Goal: Task Accomplishment & Management: Manage account settings

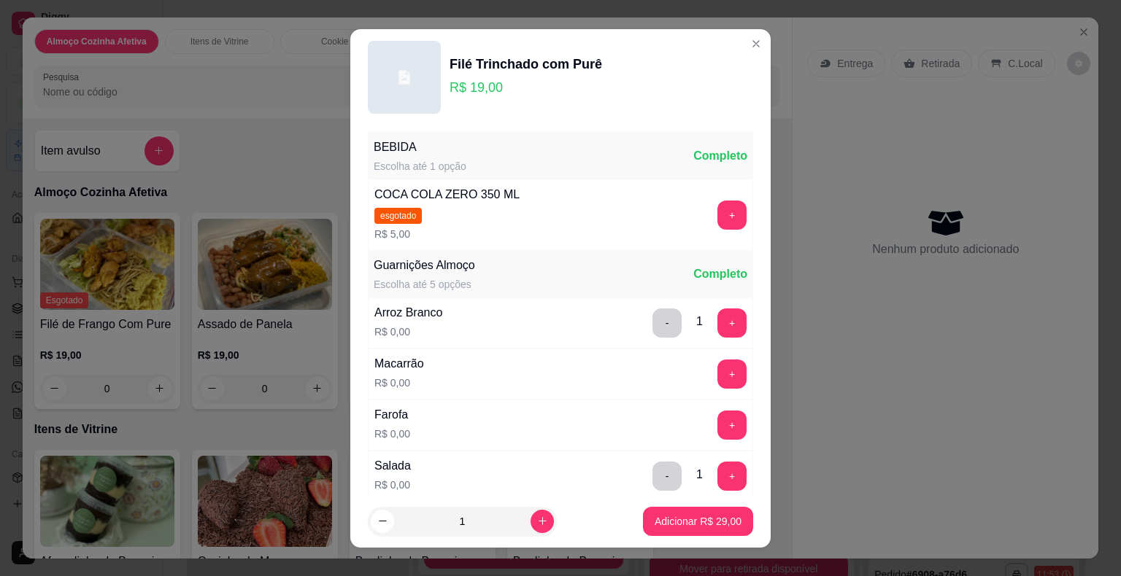
scroll to position [312, 0]
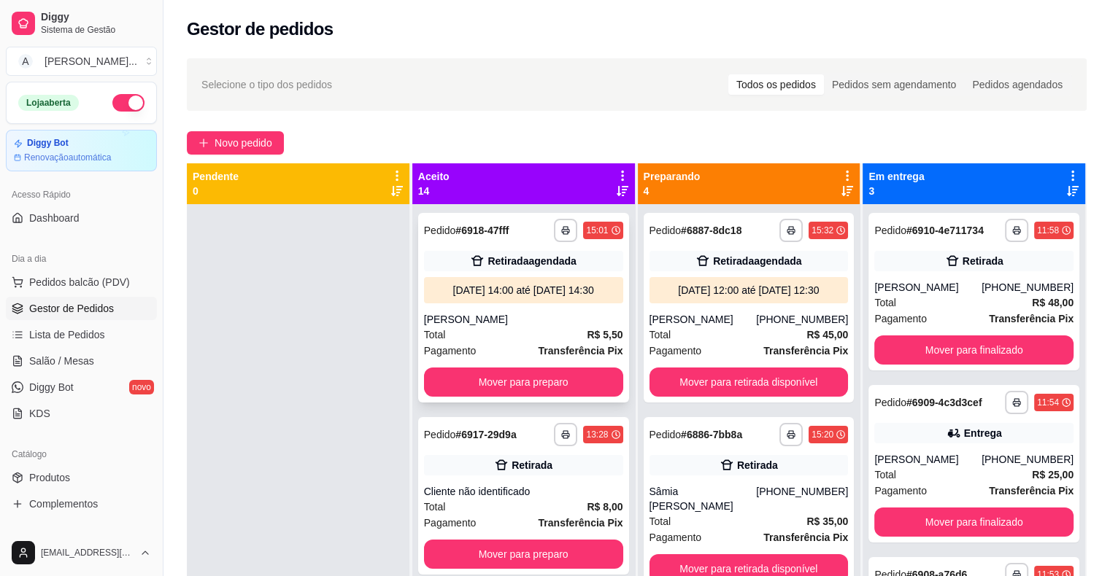
click at [505, 303] on div "[DATE] 14:00 até [DATE] 14:30" at bounding box center [523, 290] width 199 height 26
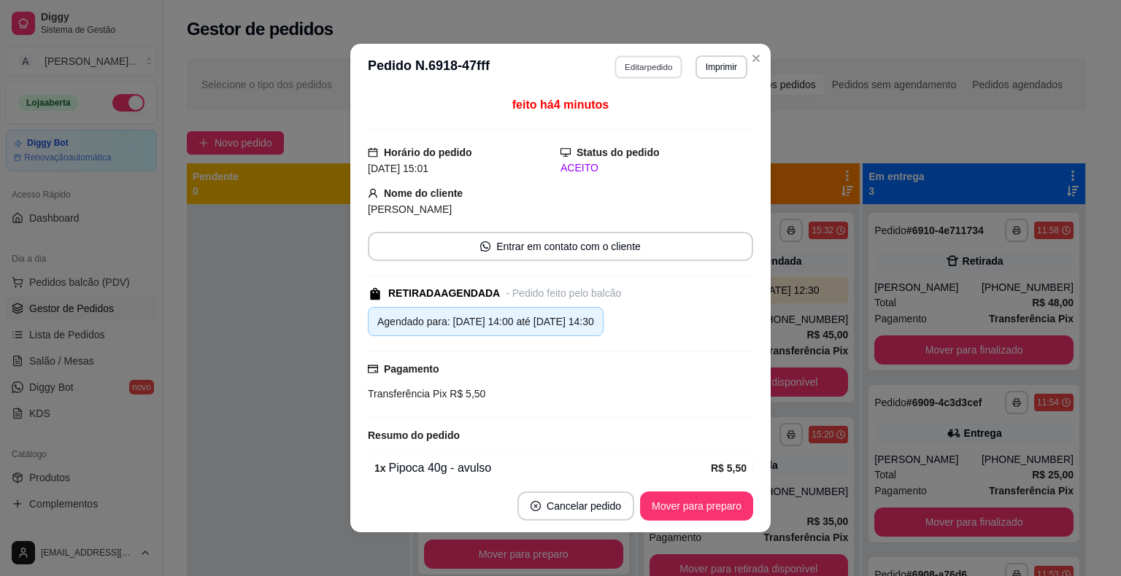
click at [651, 60] on button "Editar pedido" at bounding box center [649, 66] width 68 height 23
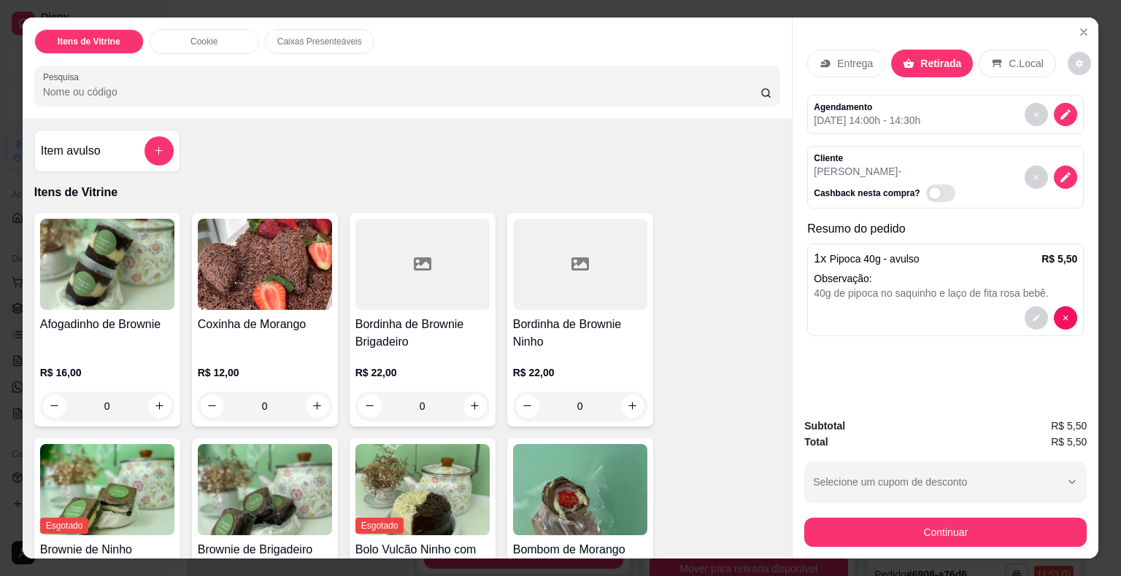
click at [883, 271] on p "Observação:" at bounding box center [944, 278] width 263 height 15
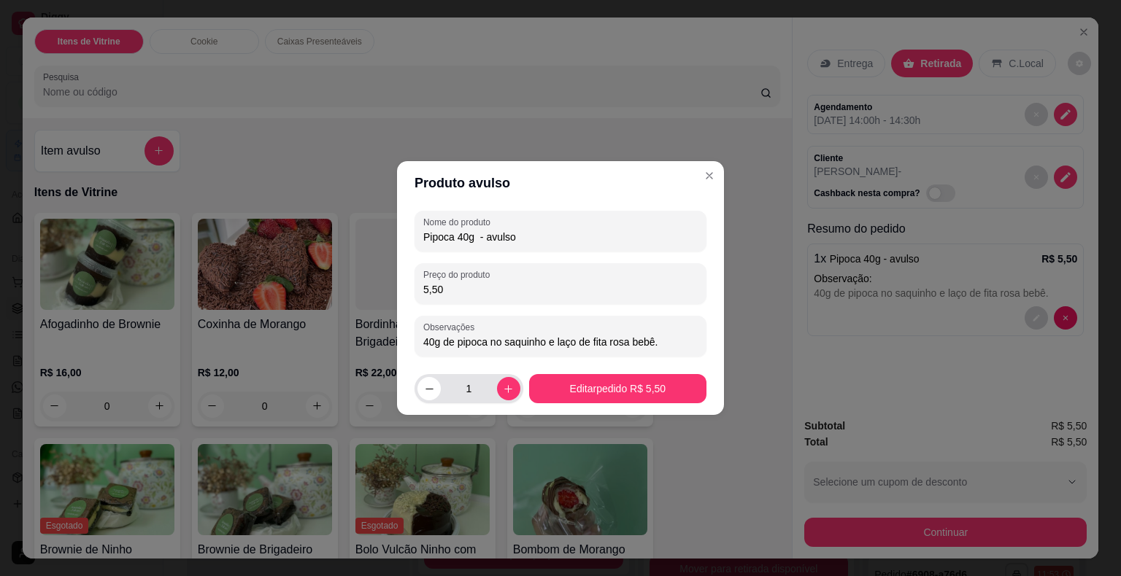
click at [472, 393] on input "1" at bounding box center [469, 388] width 56 height 29
type input "10"
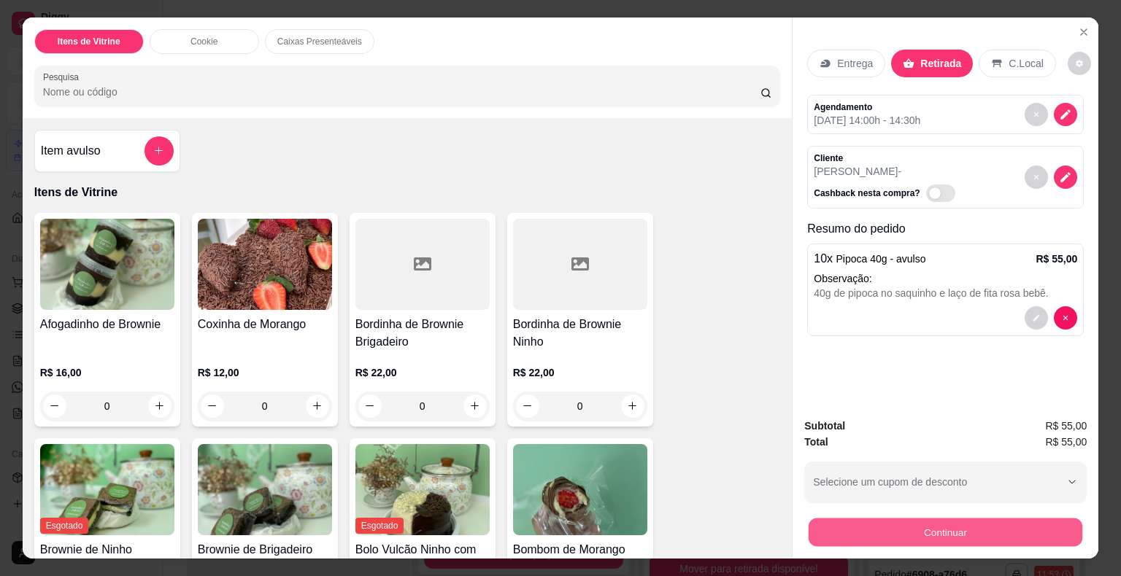
click at [922, 530] on button "Continuar" at bounding box center [945, 533] width 274 height 28
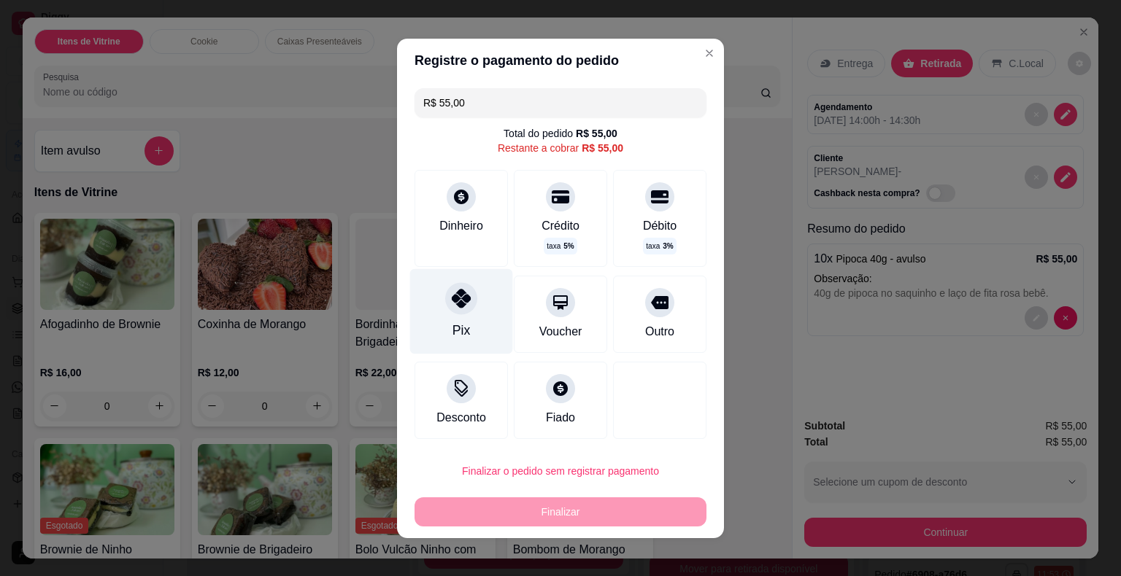
click at [452, 302] on icon at bounding box center [461, 298] width 19 height 19
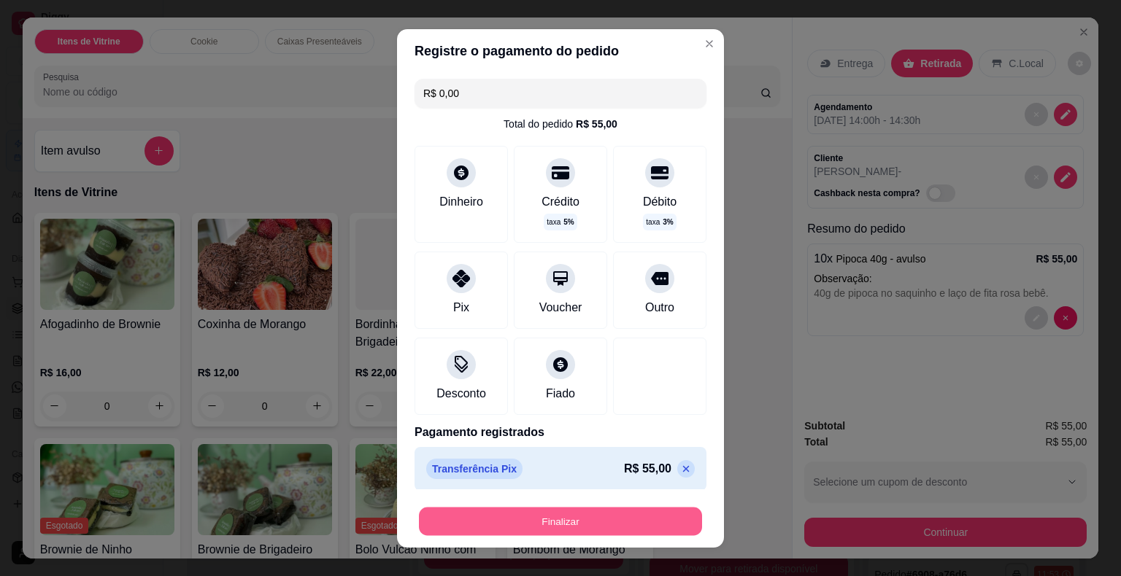
click at [577, 516] on button "Finalizar" at bounding box center [560, 521] width 283 height 28
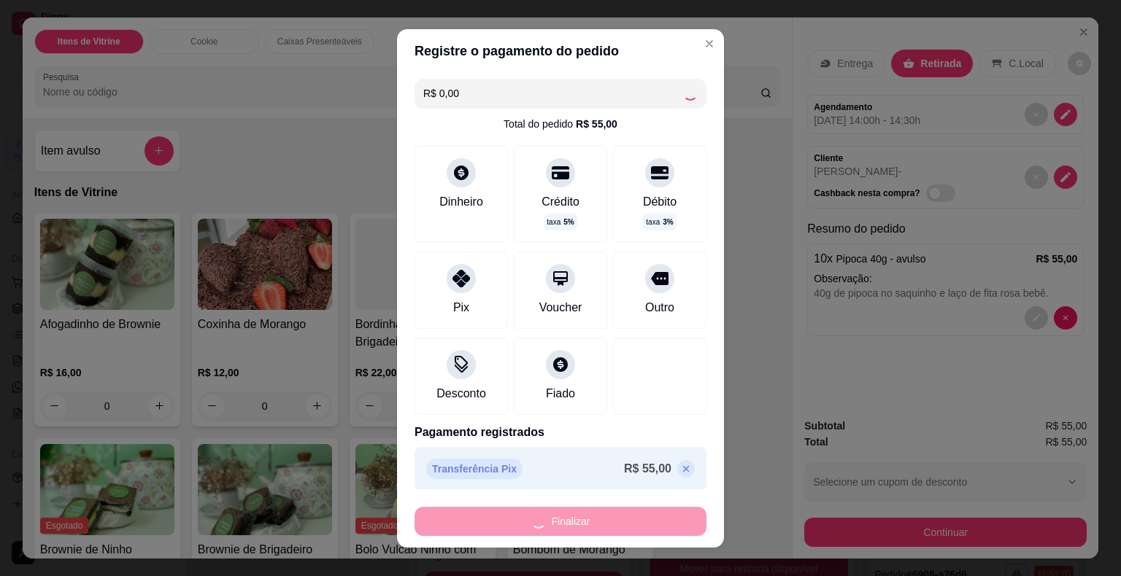
type input "-R$ 55,00"
